Goal: Task Accomplishment & Management: Manage account settings

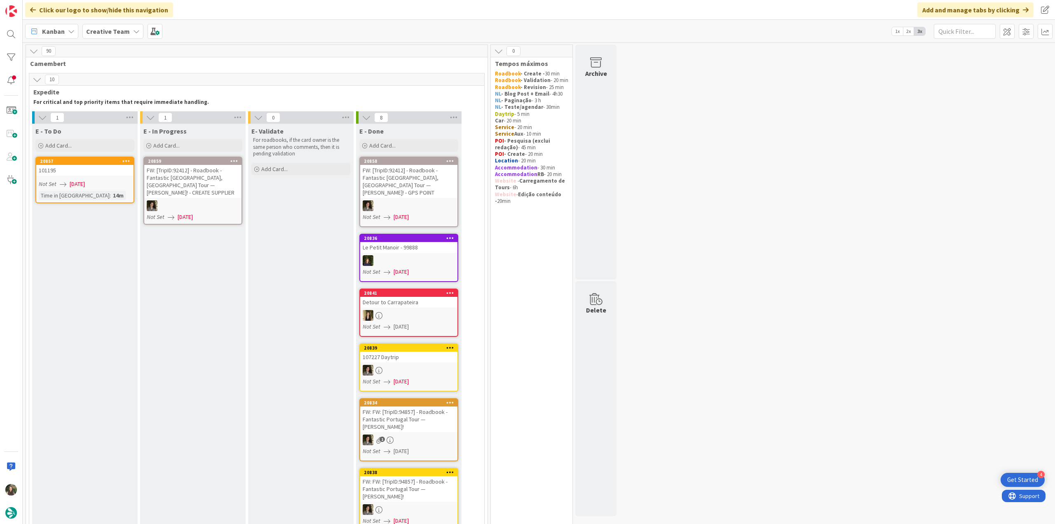
scroll to position [371, 0]
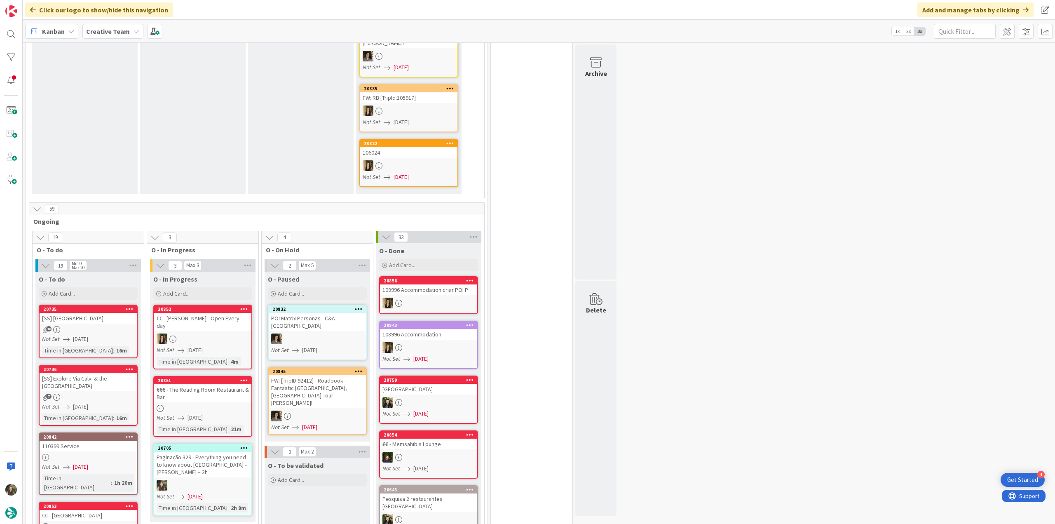
click at [223, 456] on div "Paginação 329 - Everything you need to know about [GEOGRAPHIC_DATA] – [PERSON_N…" at bounding box center [202, 464] width 97 height 26
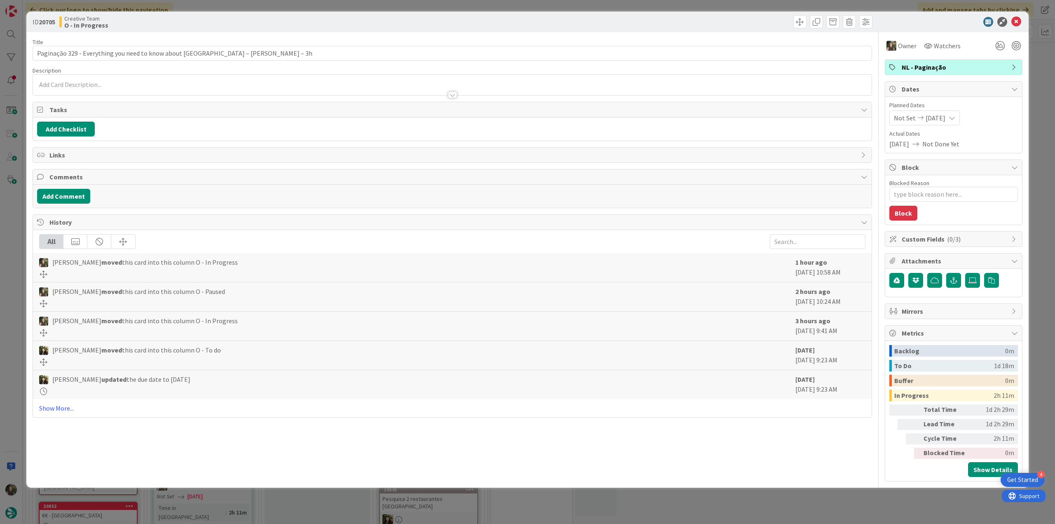
click at [812, 508] on div "ID 20705 Creative Team O - In Progress Title 76 / 128 Paginação 329 - Everythin…" at bounding box center [527, 262] width 1055 height 524
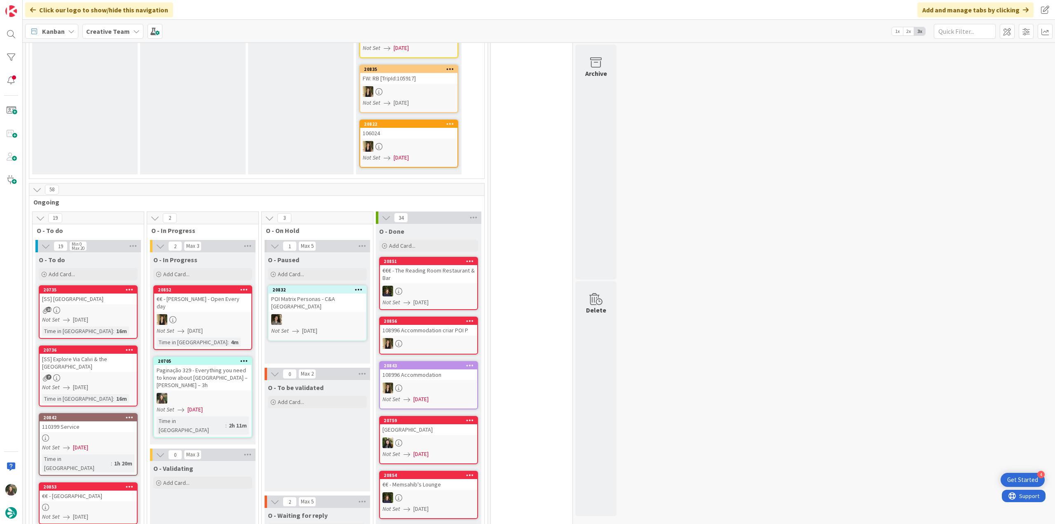
scroll to position [741, 0]
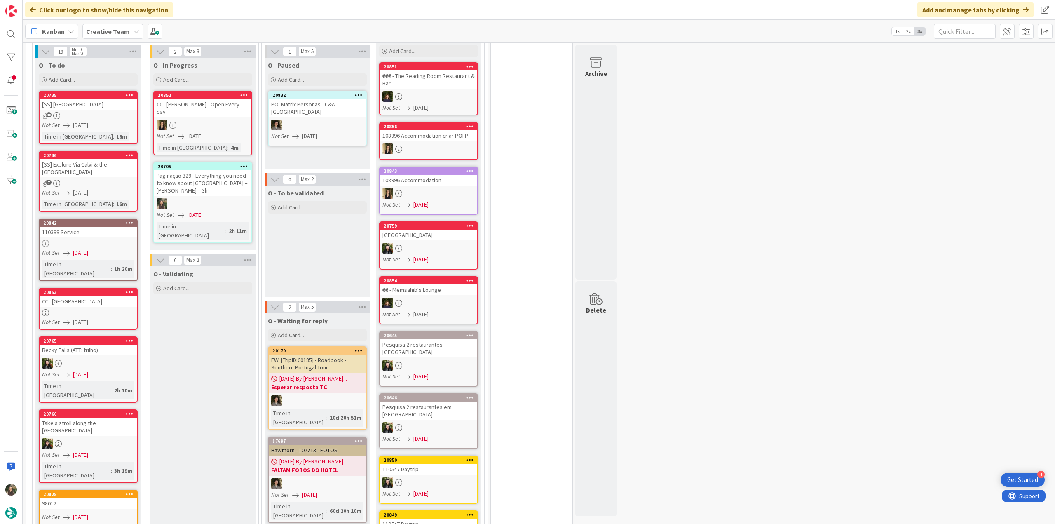
click at [239, 198] on div at bounding box center [202, 203] width 97 height 11
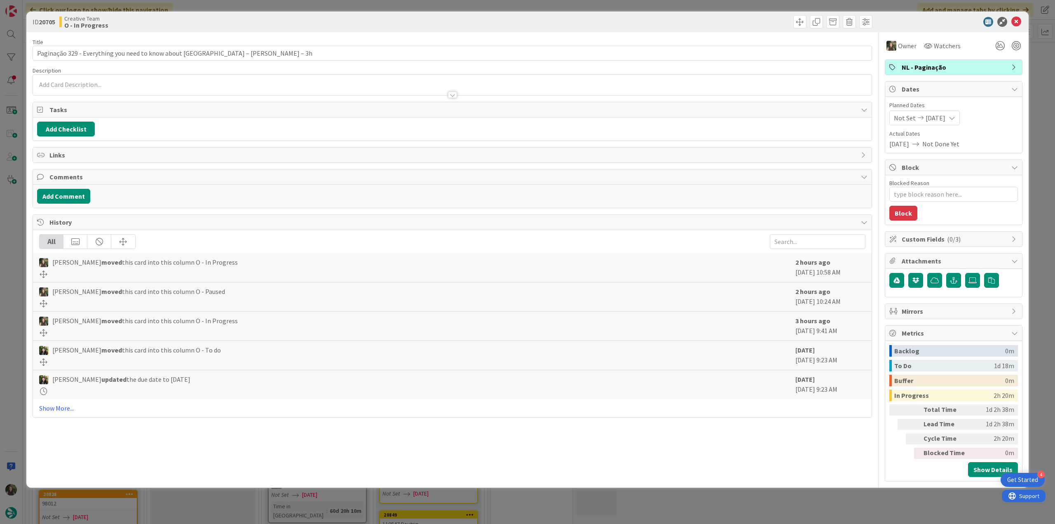
click at [17, 209] on div "ID 20705 Creative Team O - In Progress Title 76 / 128 Paginação 329 - Everythin…" at bounding box center [527, 262] width 1055 height 524
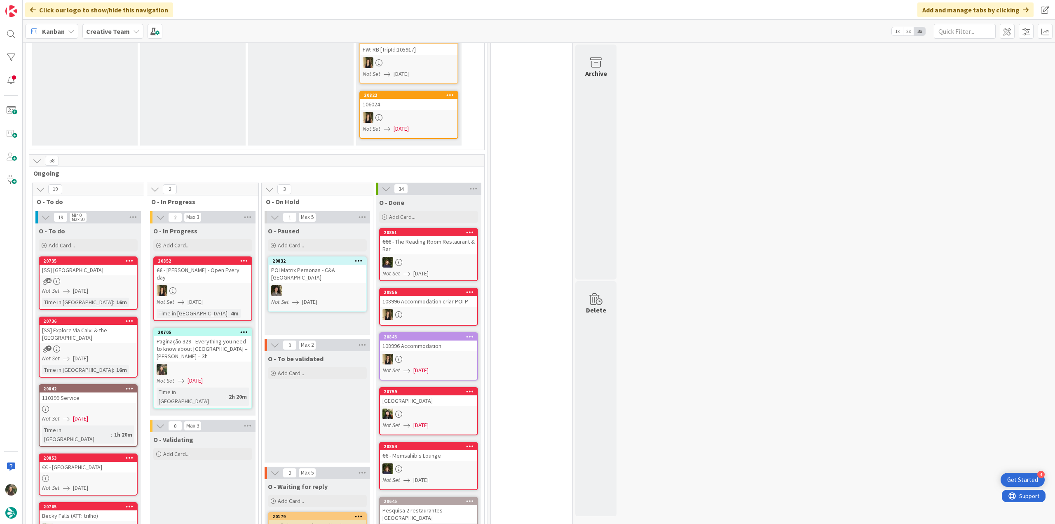
scroll to position [577, 0]
click at [217, 363] on div at bounding box center [202, 368] width 97 height 11
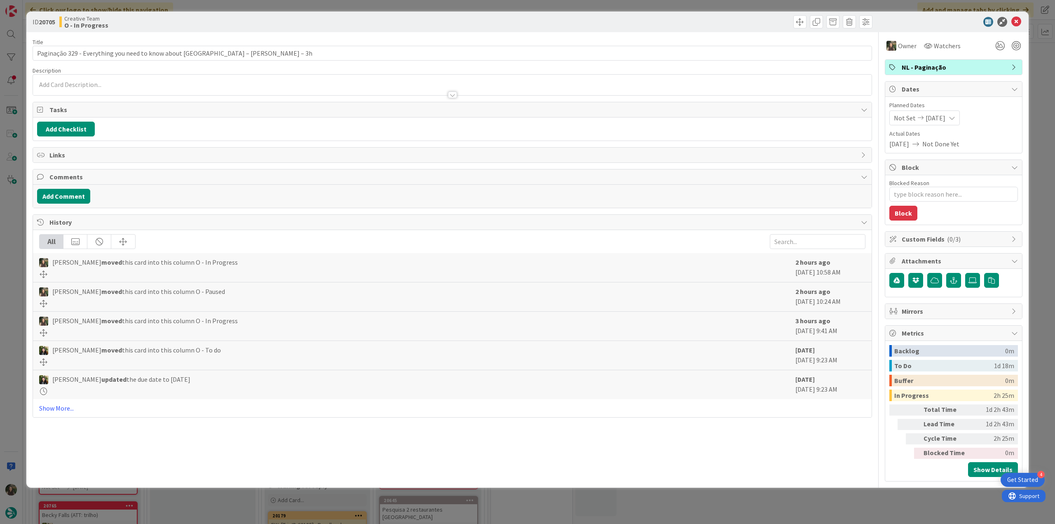
drag, startPoint x: 821, startPoint y: 512, endPoint x: 800, endPoint y: 508, distance: 21.8
click at [821, 512] on div "ID 20705 Creative Team O - In Progress Title 76 / 128 Paginação 329 - Everythin…" at bounding box center [527, 262] width 1055 height 524
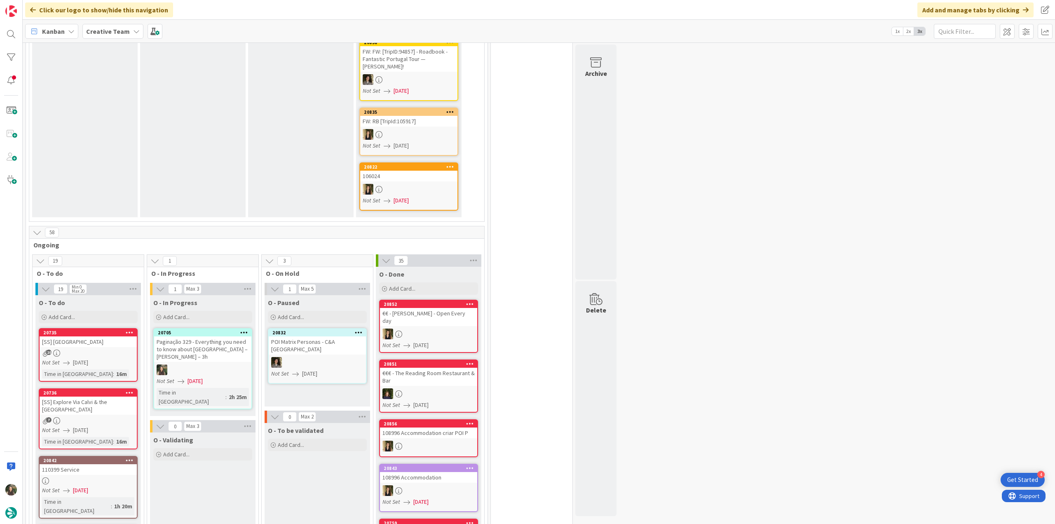
scroll to position [577, 0]
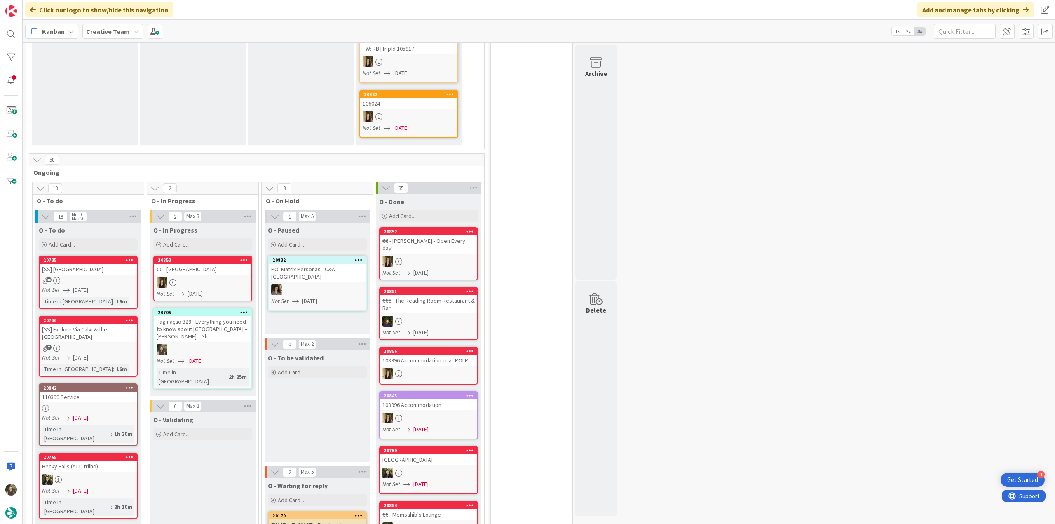
click at [211, 323] on div "Paginação 329 - Everything you need to know about [GEOGRAPHIC_DATA] – [PERSON_N…" at bounding box center [202, 329] width 97 height 26
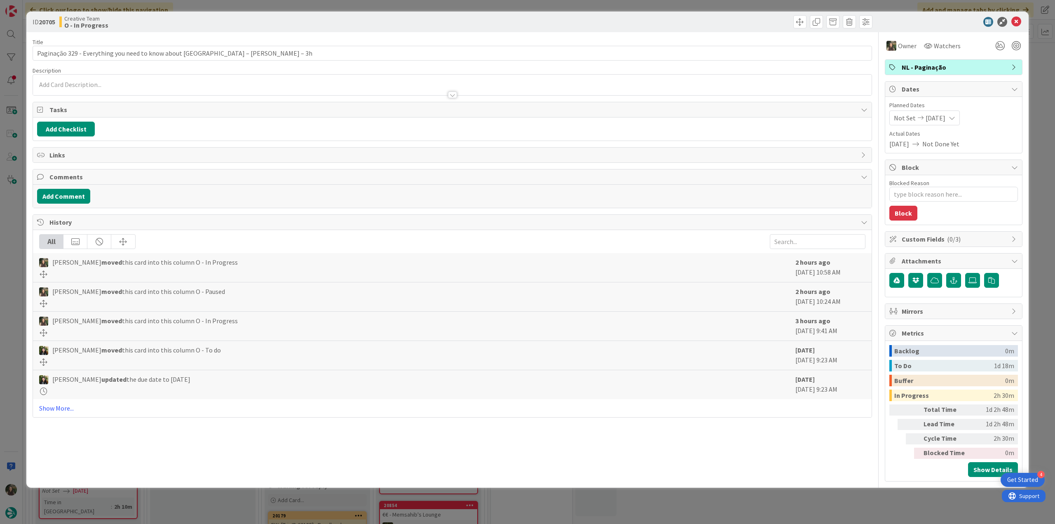
click at [772, 505] on div "ID 20705 Creative Team O - In Progress Title 76 / 128 Paginação 329 - Everythin…" at bounding box center [527, 262] width 1055 height 524
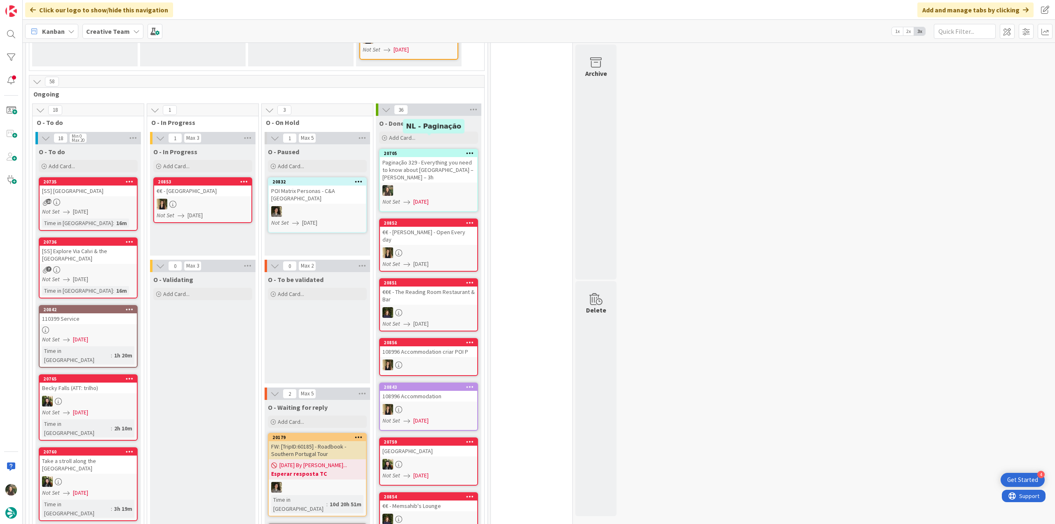
scroll to position [654, 0]
click at [121, 336] on div "Not Set [DATE]" at bounding box center [89, 340] width 95 height 9
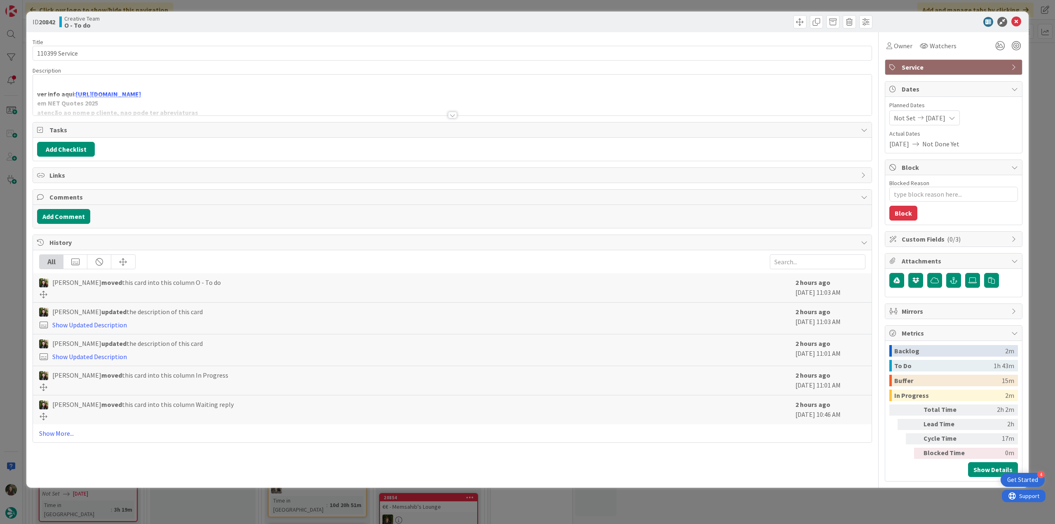
click at [346, 101] on div at bounding box center [452, 104] width 838 height 21
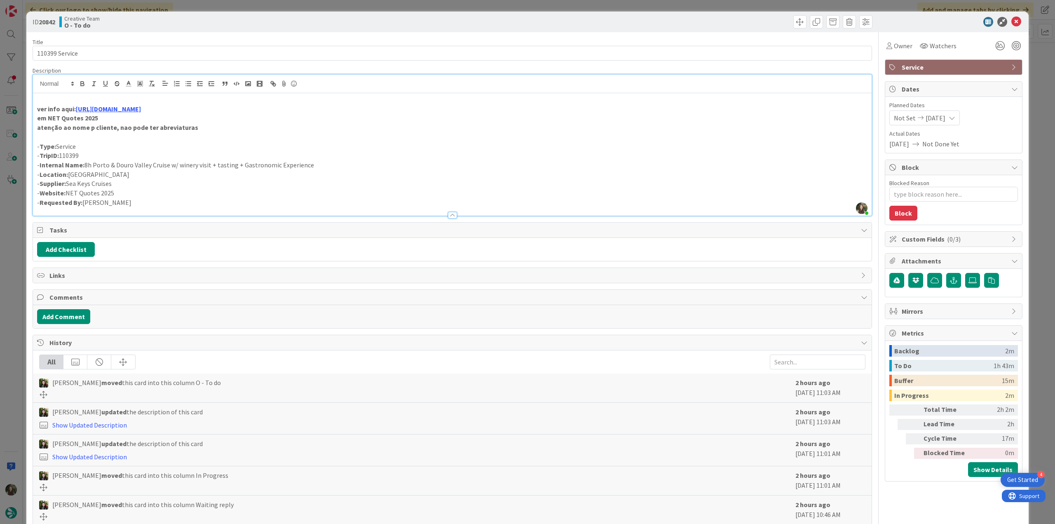
click at [10, 275] on div "ID 20842 Creative Team O - To do Title 14 / 128 110399 Service Description [PER…" at bounding box center [527, 262] width 1055 height 524
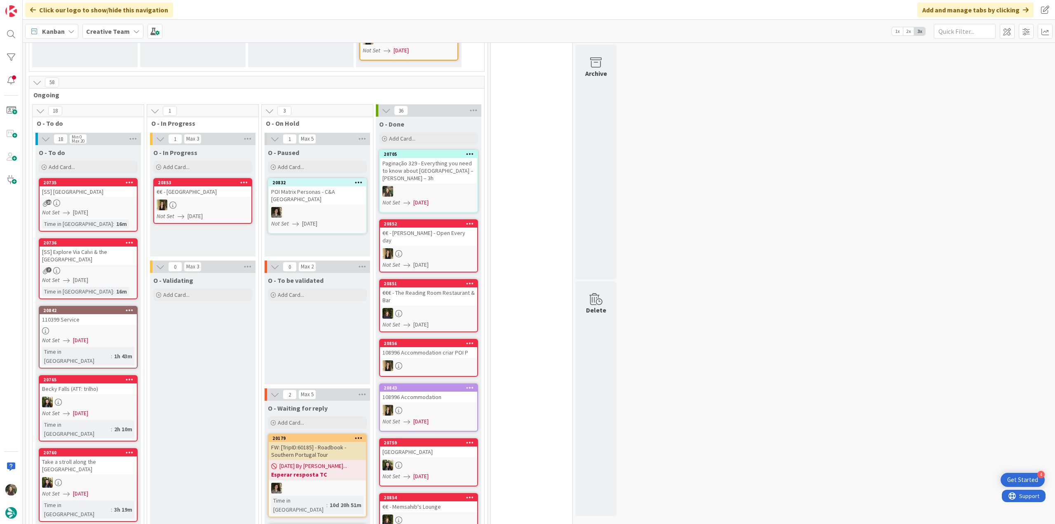
click at [99, 186] on div "[SS] [GEOGRAPHIC_DATA]" at bounding box center [88, 191] width 97 height 11
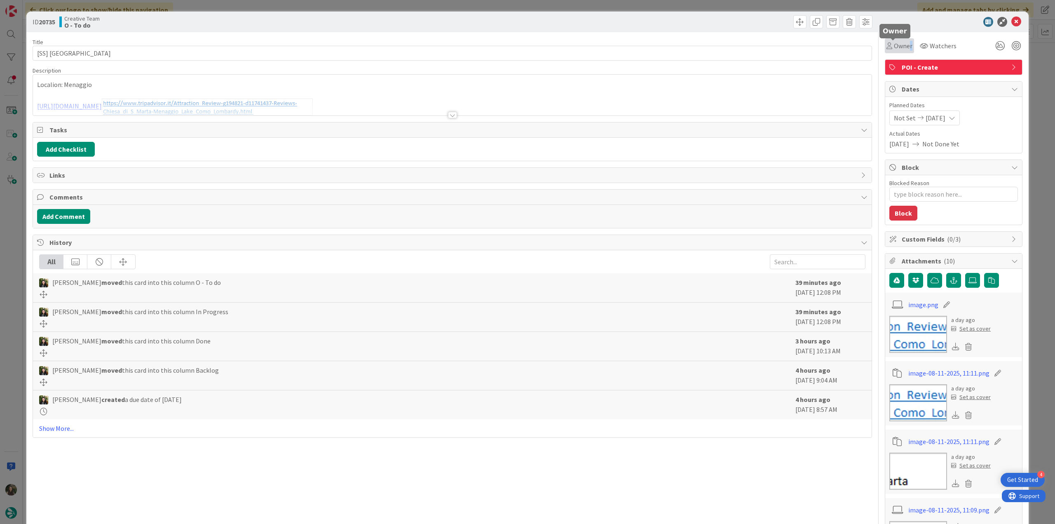
click at [904, 43] on span "Owner" at bounding box center [902, 46] width 19 height 10
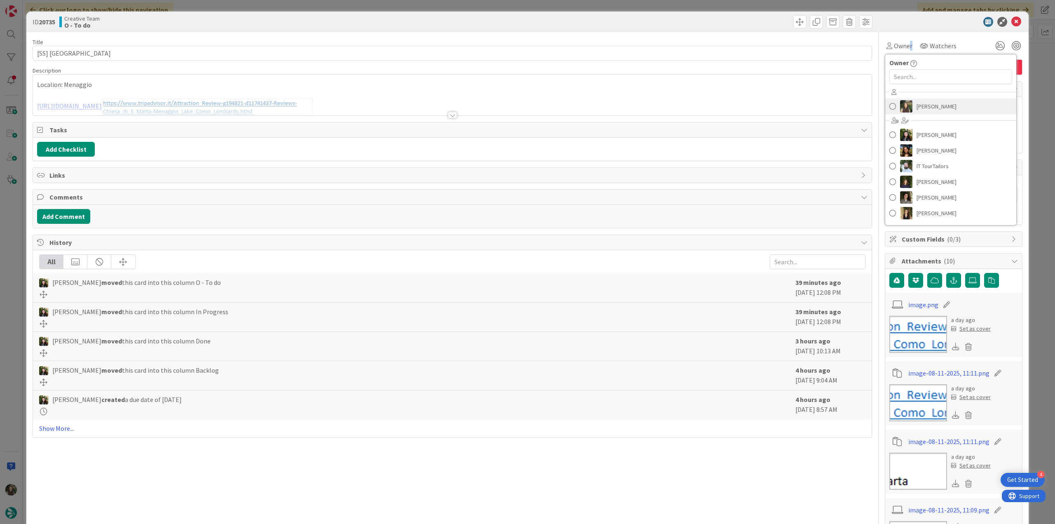
click at [933, 112] on link "[PERSON_NAME]" at bounding box center [950, 106] width 131 height 16
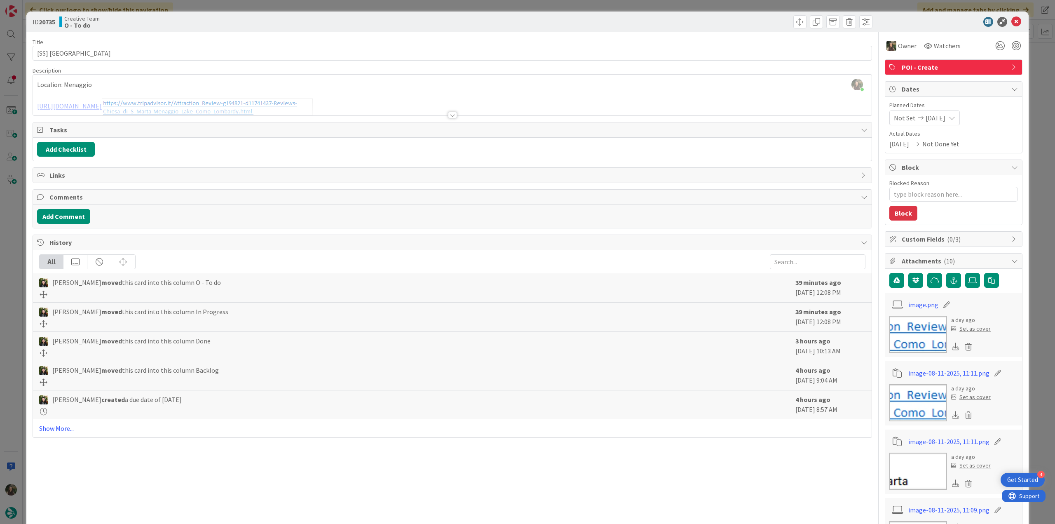
click at [1029, 87] on div "ID 20735 Creative Team O - To do Title 26 / 128 [SS] [GEOGRAPHIC_DATA] Descript…" at bounding box center [527, 262] width 1055 height 524
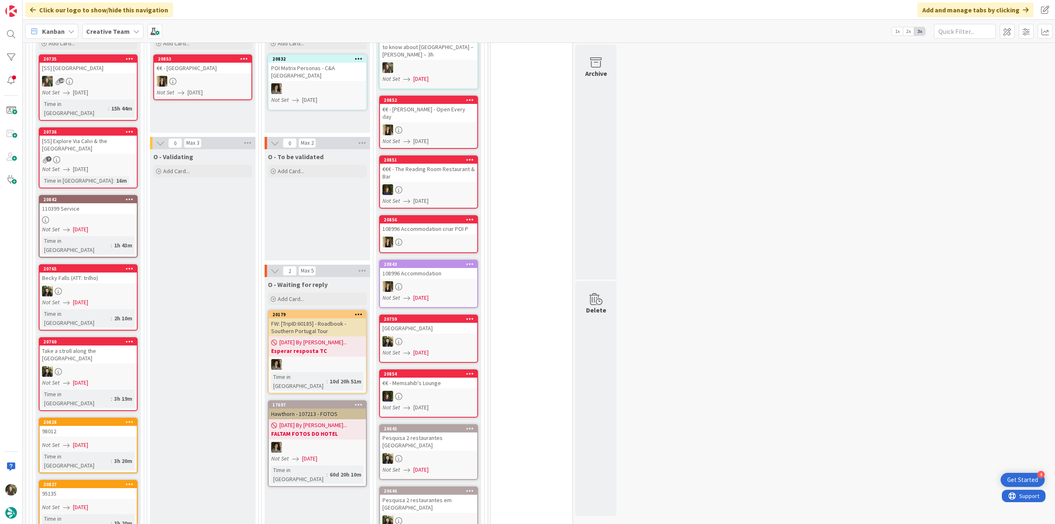
scroll to position [531, 0]
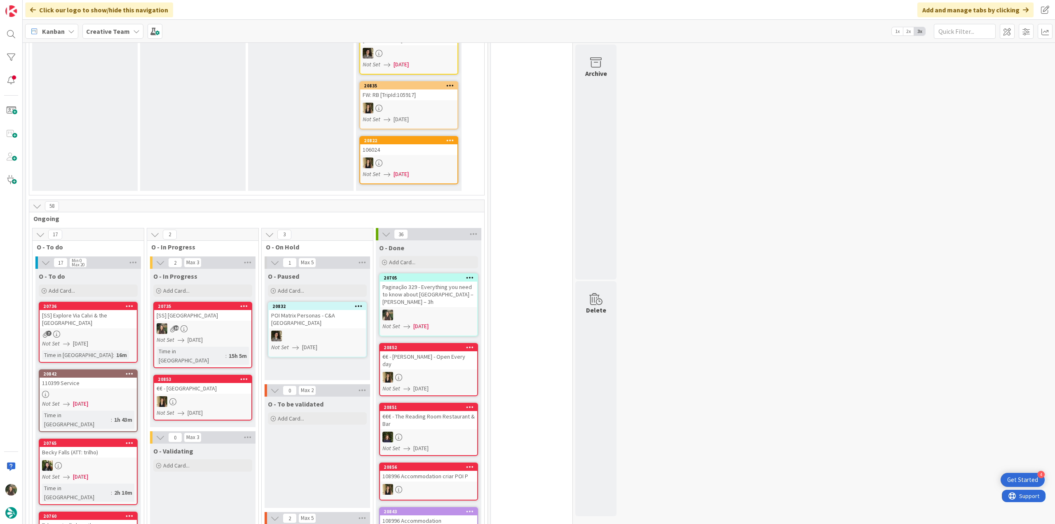
click at [236, 335] on div "Not Set [DATE]" at bounding box center [204, 339] width 95 height 9
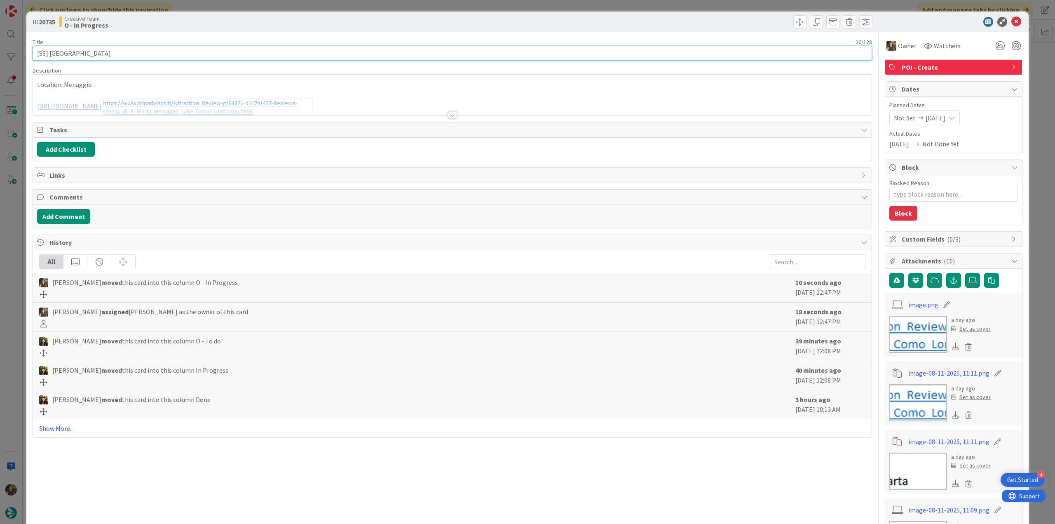
drag, startPoint x: 123, startPoint y: 51, endPoint x: 15, endPoint y: 56, distance: 108.4
click at [5, 56] on div "ID 20735 Creative Team O - In Progress Title 26 / 128 [SS] [GEOGRAPHIC_DATA] De…" at bounding box center [527, 262] width 1055 height 524
click at [122, 55] on input "[SS] [GEOGRAPHIC_DATA]" at bounding box center [452, 53] width 839 height 15
drag, startPoint x: 113, startPoint y: 53, endPoint x: 49, endPoint y: 53, distance: 63.8
click at [49, 53] on input "[SS] [GEOGRAPHIC_DATA]" at bounding box center [452, 53] width 839 height 15
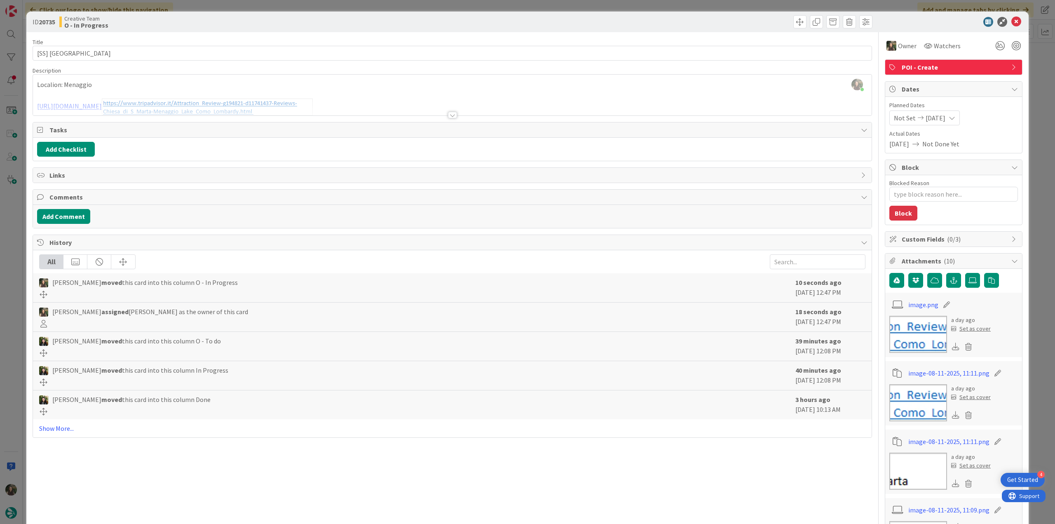
click at [124, 88] on div "[PERSON_NAME] joined 3 m ago Localion: Menaggio [URL][DOMAIN_NAME]" at bounding box center [452, 95] width 838 height 41
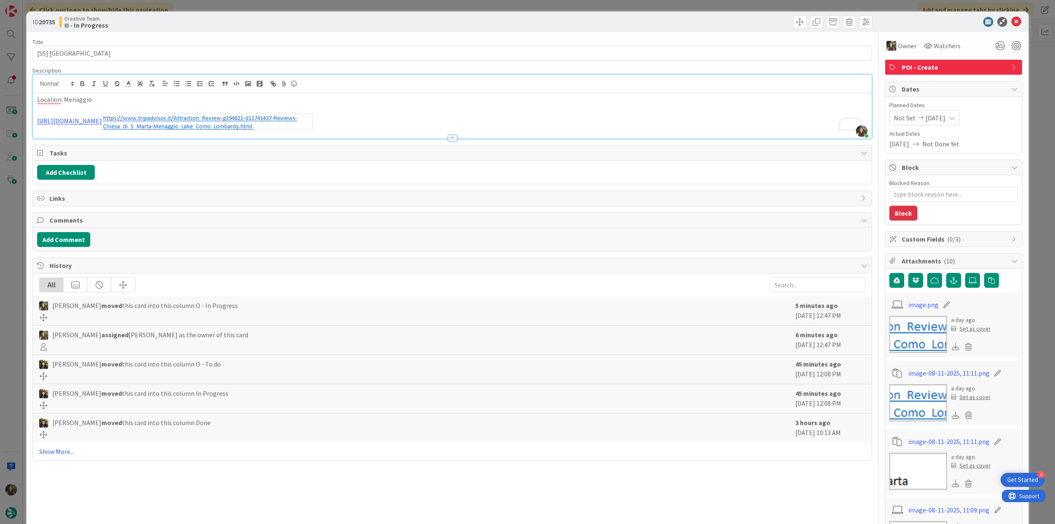
click at [6, 290] on div "ID 20735 Creative Team O - In Progress Title 26 / 128 [SS] [GEOGRAPHIC_DATA] De…" at bounding box center [527, 262] width 1055 height 524
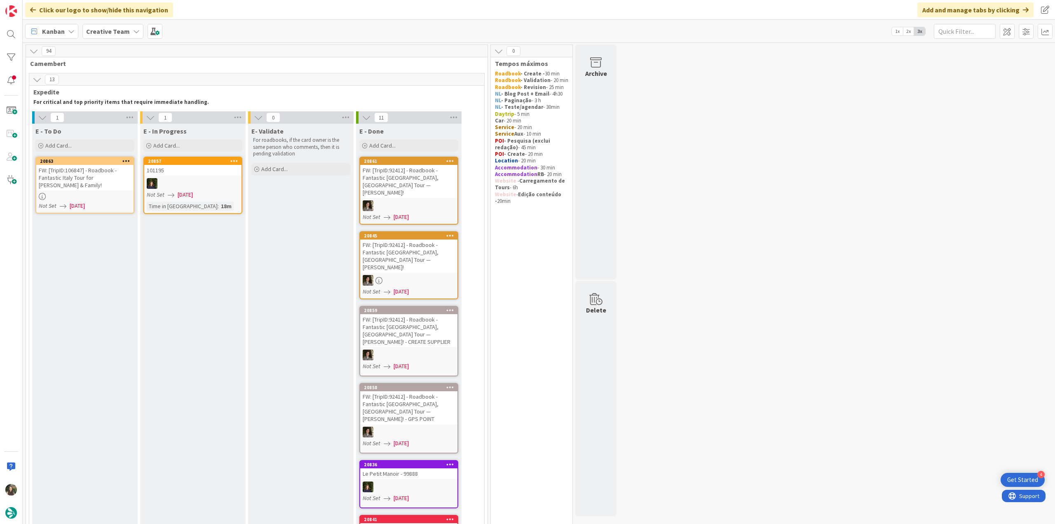
click at [81, 193] on div at bounding box center [84, 196] width 97 height 7
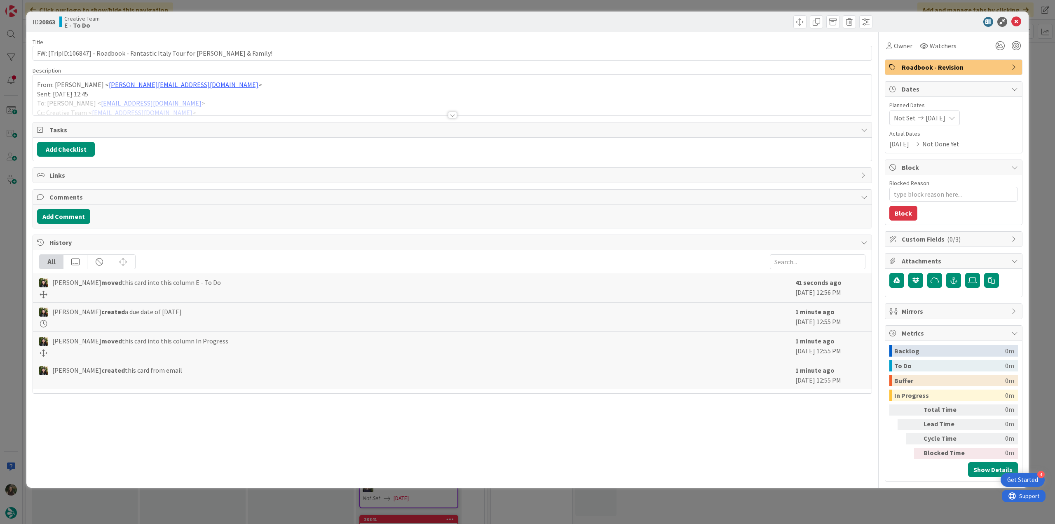
click at [255, 96] on div at bounding box center [452, 104] width 838 height 21
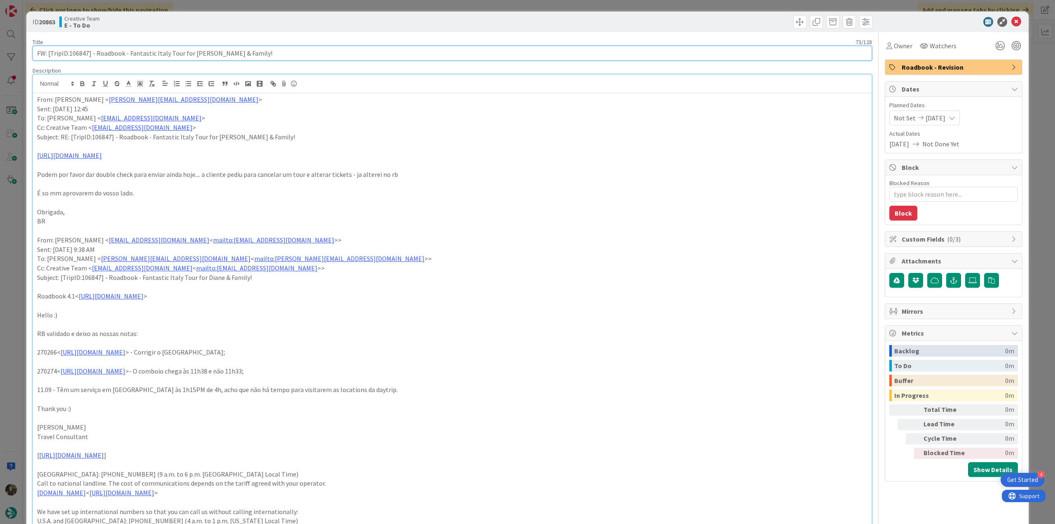
click at [81, 51] on input "FW: [TripID:106847] - Roadbook - Fantastic Italy Tour for [PERSON_NAME] & Famil…" at bounding box center [452, 53] width 839 height 15
click at [12, 217] on div "ID 20863 Creative Team E - To Do Title 73 / 128 FW: [TripID:106847] - Roadbook …" at bounding box center [527, 262] width 1055 height 524
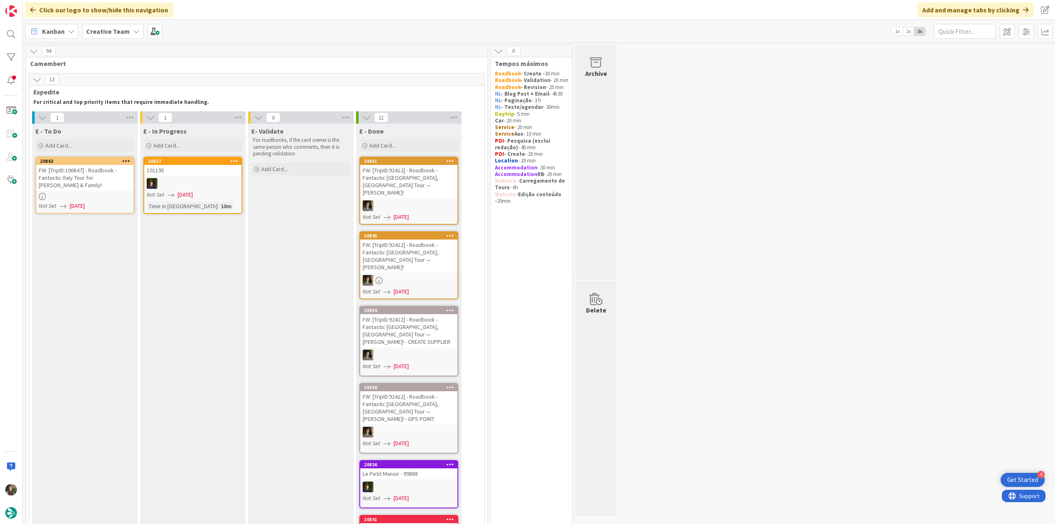
click at [100, 193] on div at bounding box center [84, 196] width 97 height 7
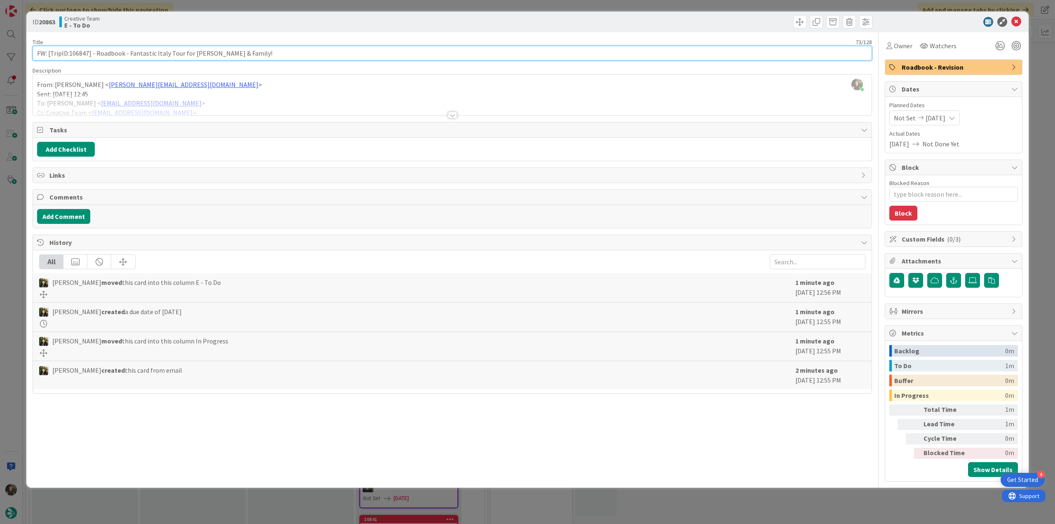
click at [81, 56] on input "FW: [TripID:106847] - Roadbook - Fantastic Italy Tour for [PERSON_NAME] & Famil…" at bounding box center [452, 53] width 839 height 15
click at [17, 263] on div "ID 20863 Creative Team E - To Do Title 73 / 128 FW: [TripID:106847] - Roadbook …" at bounding box center [527, 262] width 1055 height 524
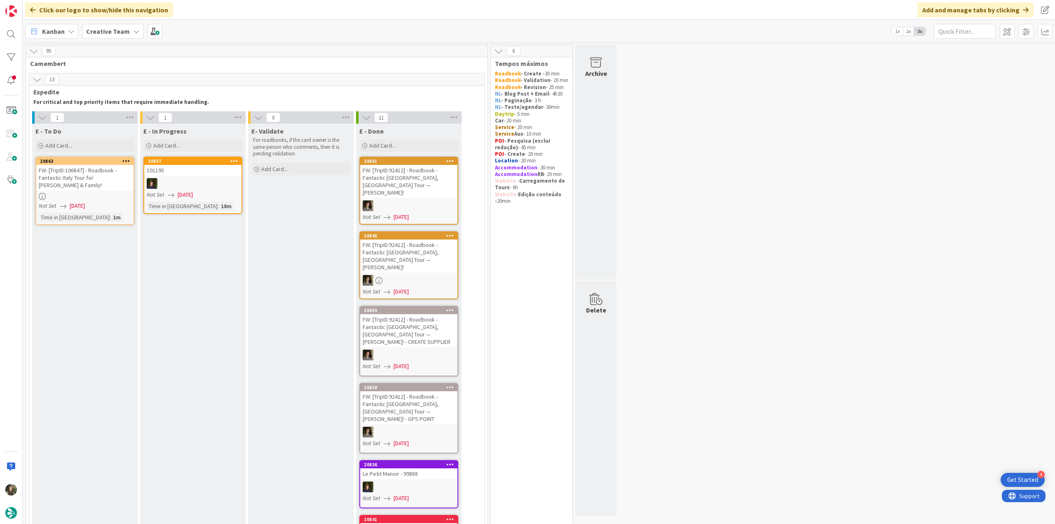
click at [91, 193] on div at bounding box center [84, 196] width 97 height 7
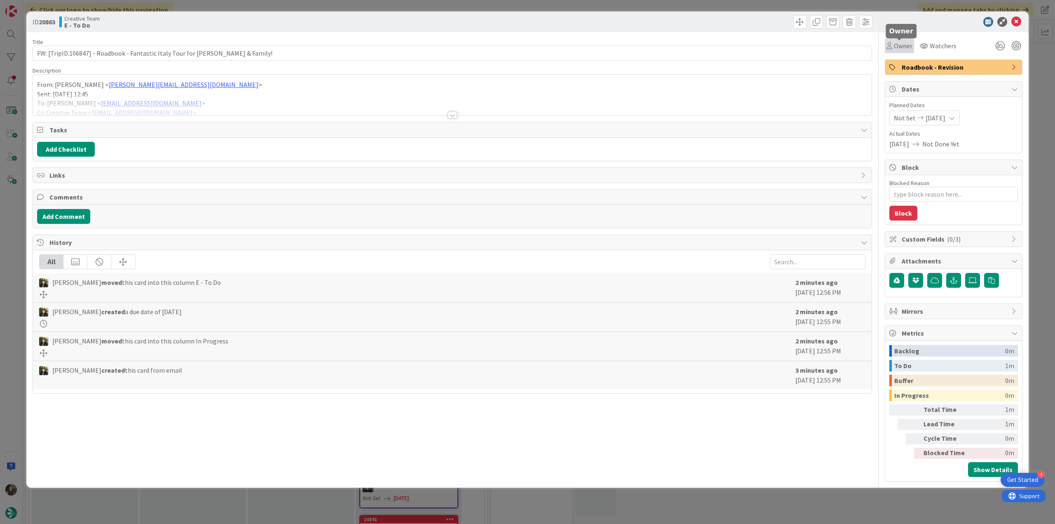
click at [902, 44] on span "Owner" at bounding box center [902, 46] width 19 height 10
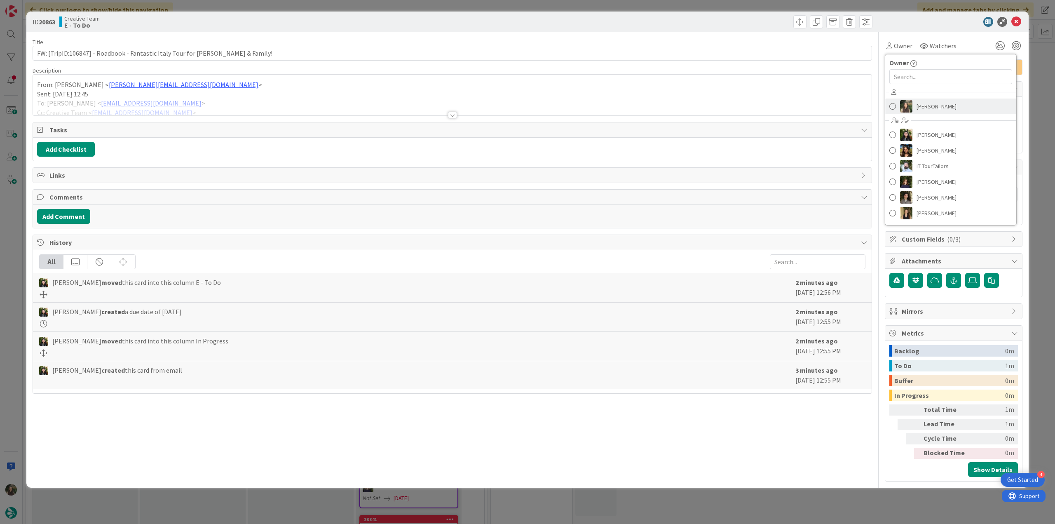
click at [928, 106] on span "[PERSON_NAME]" at bounding box center [936, 106] width 40 height 12
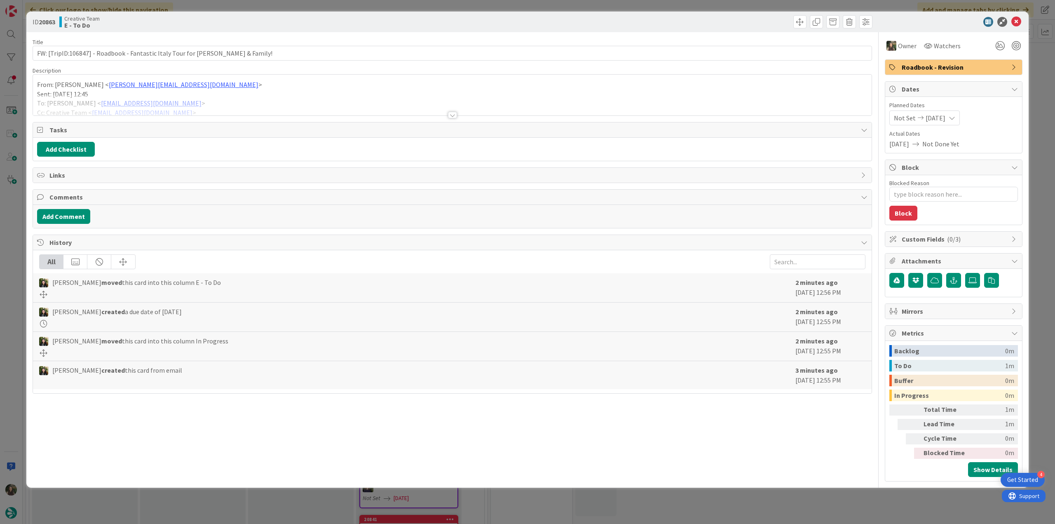
click at [1041, 88] on div "ID 20863 Creative Team E - To Do Title 73 / 128 FW: [TripID:106847] - Roadbook …" at bounding box center [527, 262] width 1055 height 524
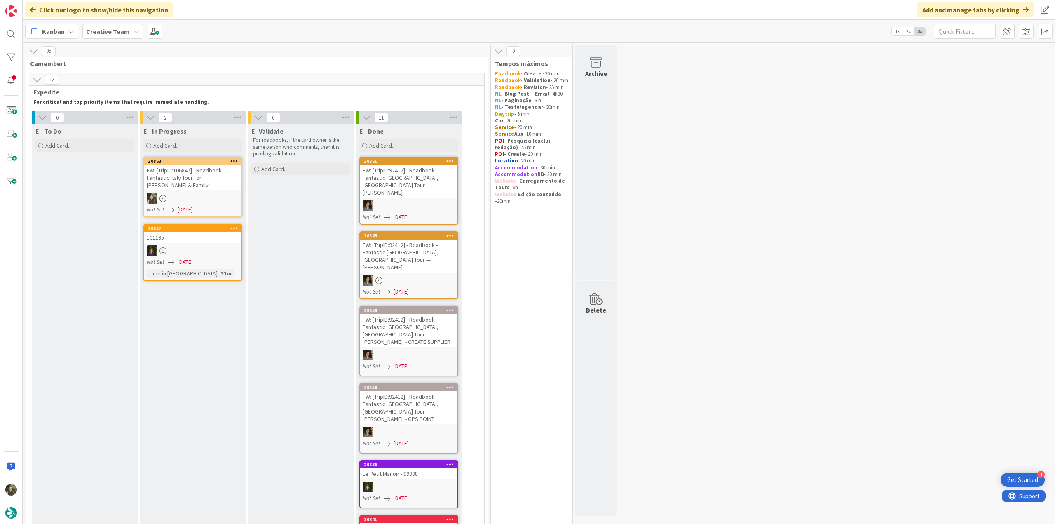
click at [189, 194] on div at bounding box center [192, 198] width 97 height 11
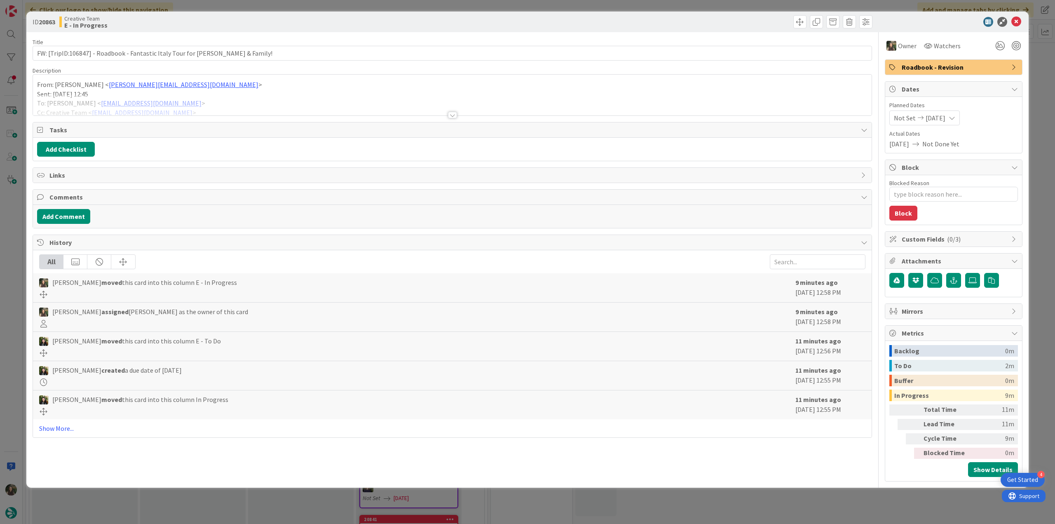
click at [246, 99] on div at bounding box center [452, 104] width 838 height 21
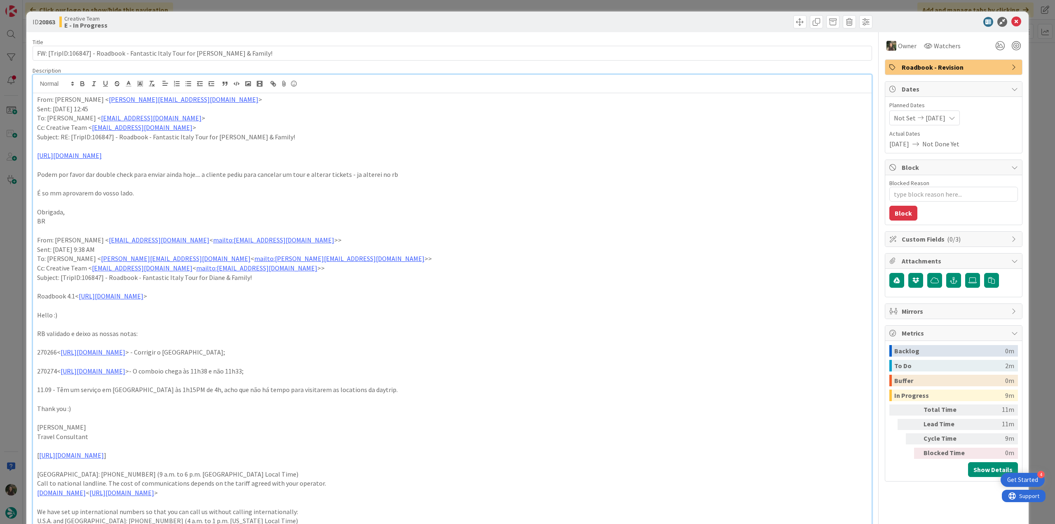
type textarea "x"
click at [17, 229] on div "ID 20863 Creative Team E - In Progress Title 73 / 128 FW: [TripID:106847] - Roa…" at bounding box center [527, 262] width 1055 height 524
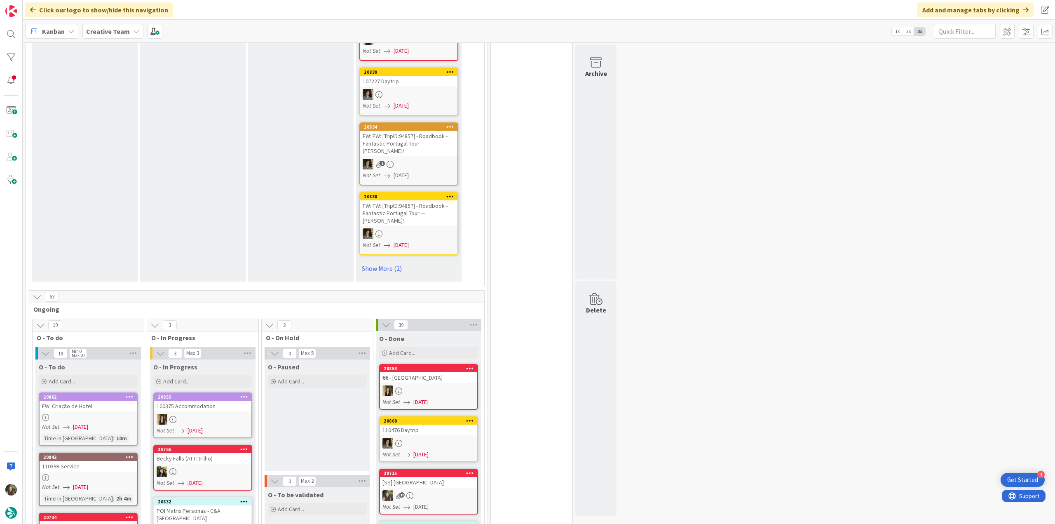
scroll to position [618, 0]
